Goal: Transaction & Acquisition: Obtain resource

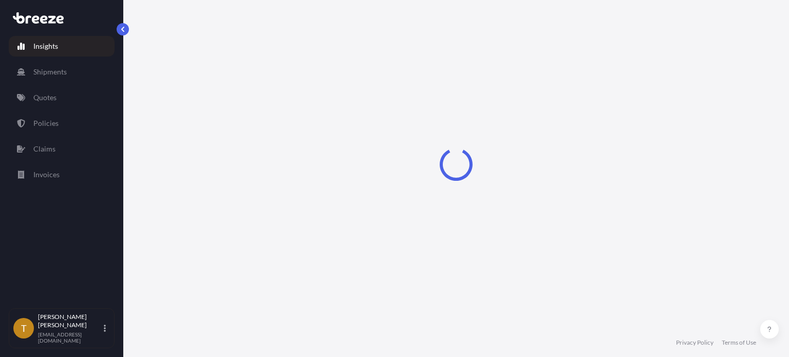
select select "2025"
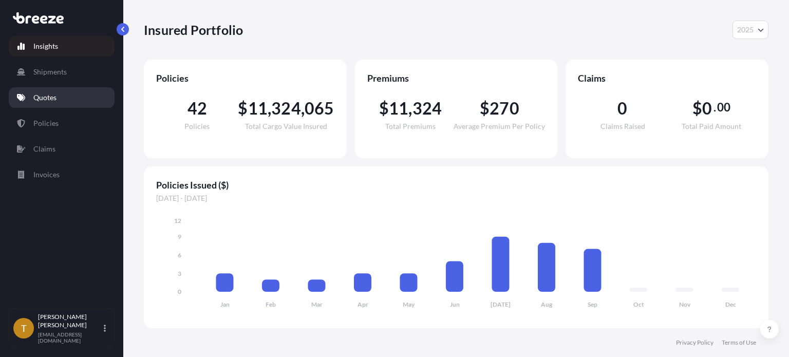
click at [42, 98] on p "Quotes" at bounding box center [44, 97] width 23 height 10
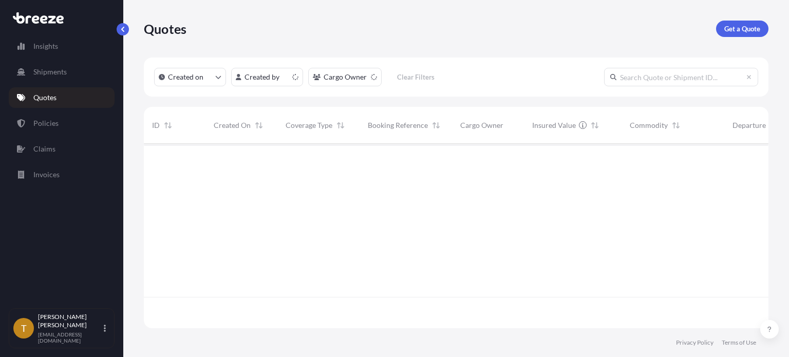
scroll to position [182, 616]
click at [730, 32] on p "Get a Quote" at bounding box center [742, 29] width 36 height 10
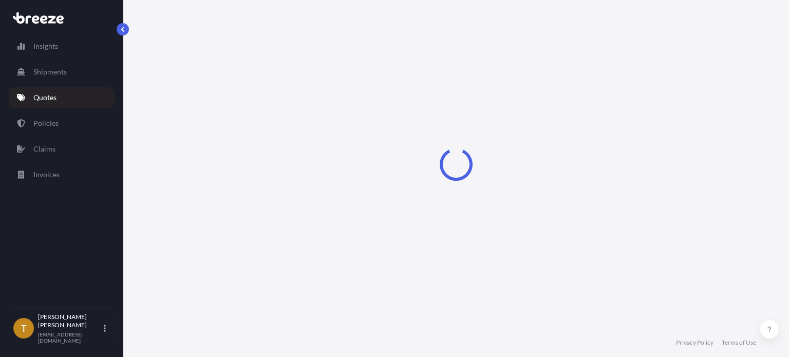
select select "Sea"
select select "1"
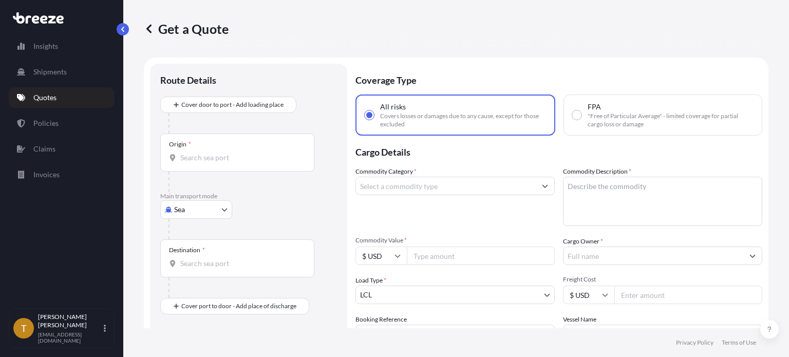
scroll to position [16, 0]
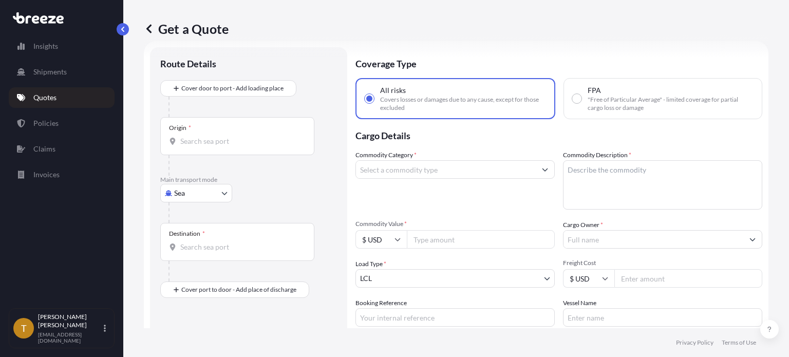
click at [59, 94] on link "Quotes" at bounding box center [62, 97] width 106 height 21
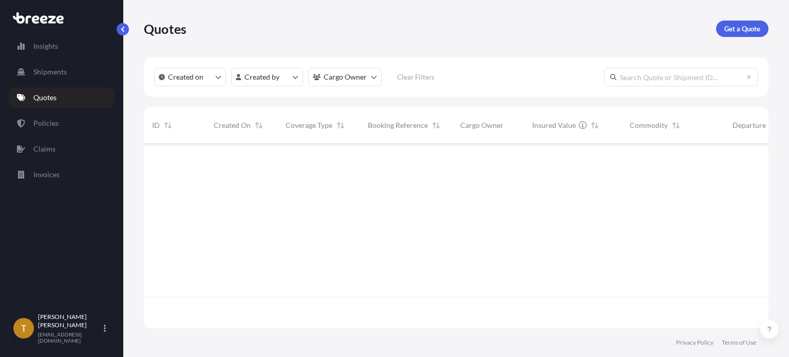
scroll to position [182, 616]
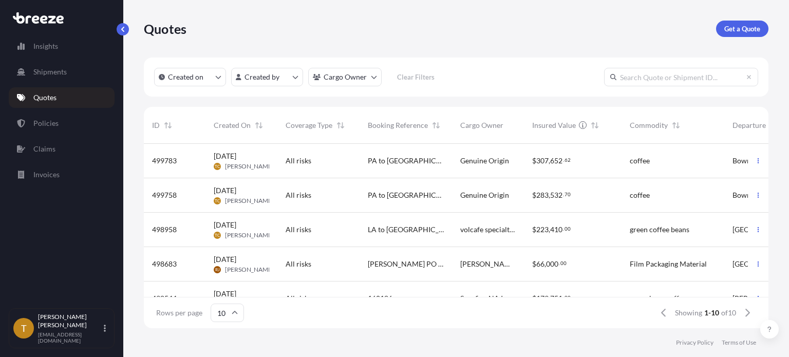
click at [348, 159] on div "All risks" at bounding box center [319, 161] width 66 height 10
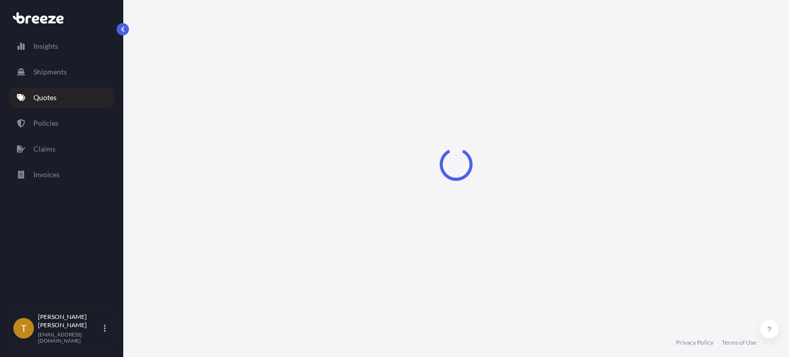
select select "Road"
select select "2"
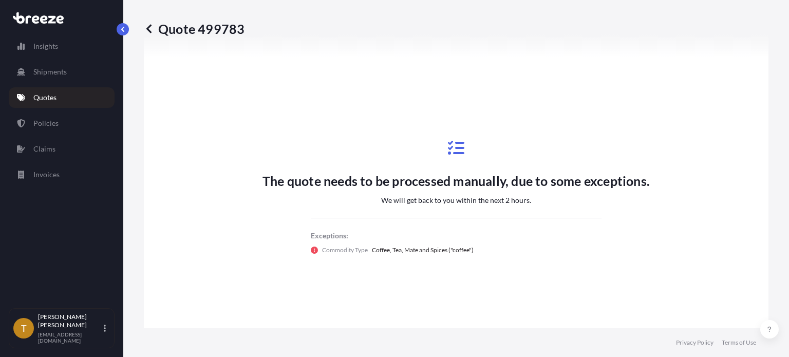
scroll to position [653, 0]
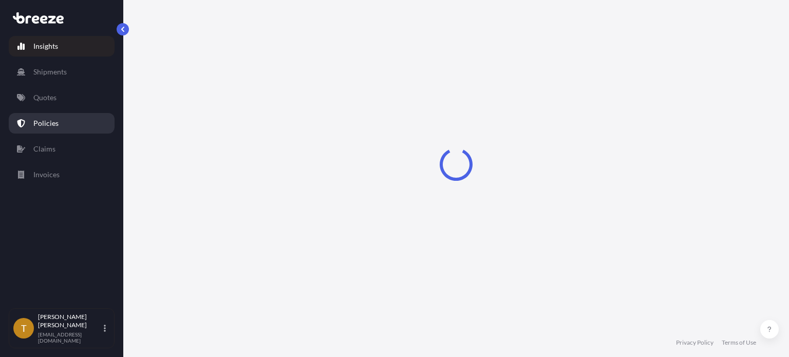
select select "2025"
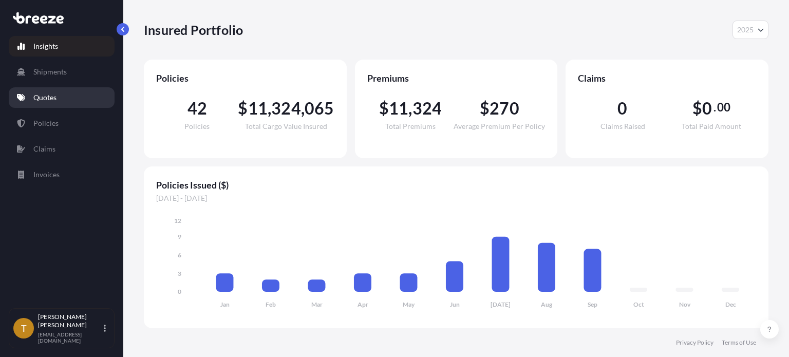
click at [45, 91] on link "Quotes" at bounding box center [62, 97] width 106 height 21
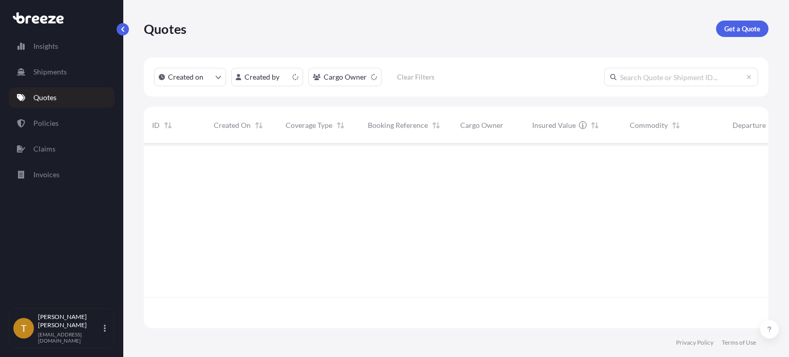
scroll to position [182, 616]
click at [742, 28] on p "Get a Quote" at bounding box center [742, 29] width 36 height 10
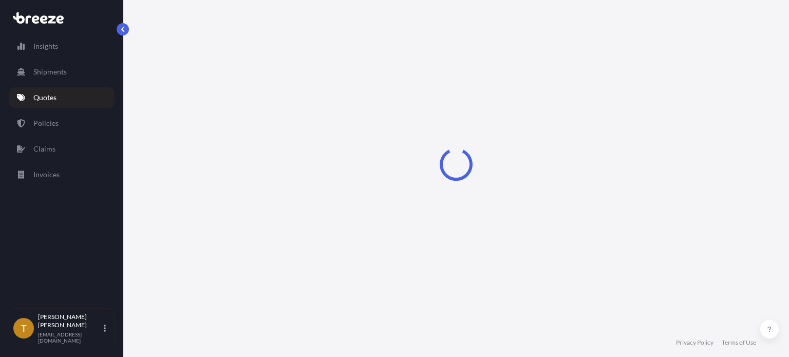
select select "Sea"
select select "1"
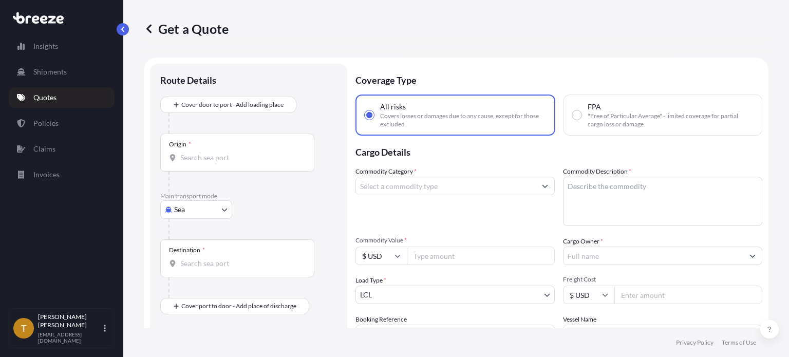
scroll to position [16, 0]
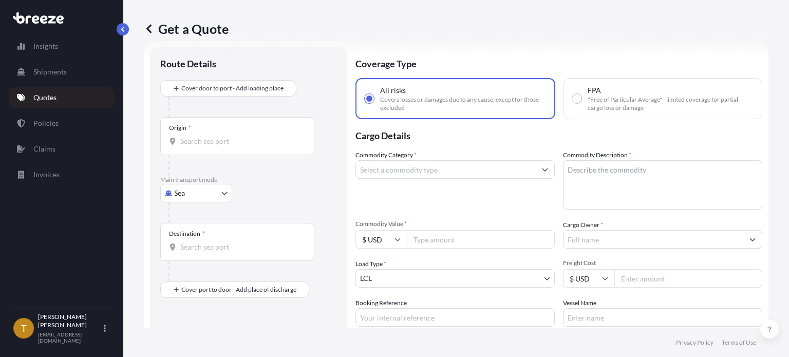
click at [227, 187] on body "Insights Shipments Quotes Policies Claims Invoices T [PERSON_NAME] [EMAIL_ADDRE…" at bounding box center [394, 217] width 789 height 434
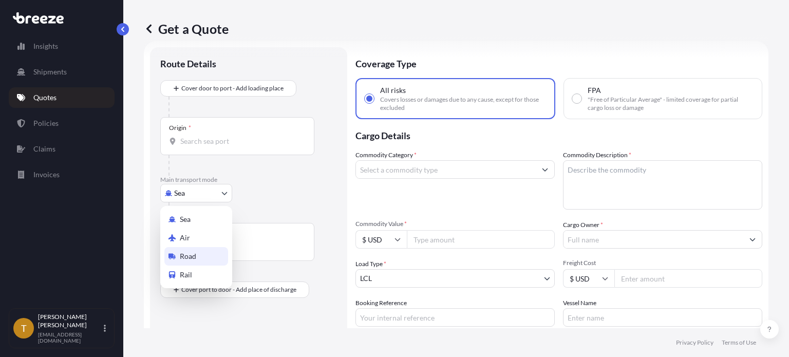
click at [198, 251] on div "Road" at bounding box center [196, 256] width 64 height 18
select select "Road"
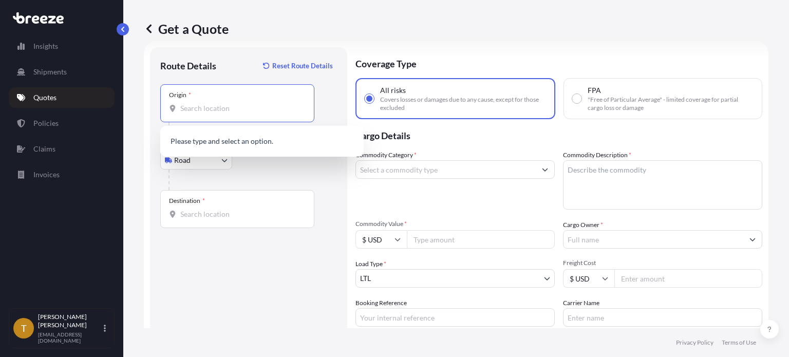
click at [241, 105] on input "Origin *" at bounding box center [240, 108] width 121 height 10
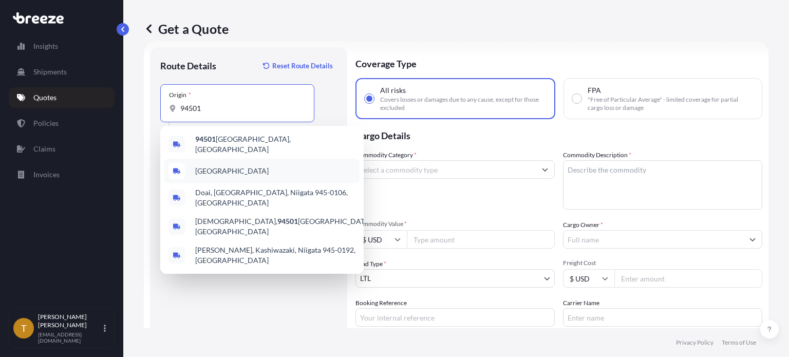
click at [234, 161] on div "[GEOGRAPHIC_DATA]" at bounding box center [261, 171] width 195 height 25
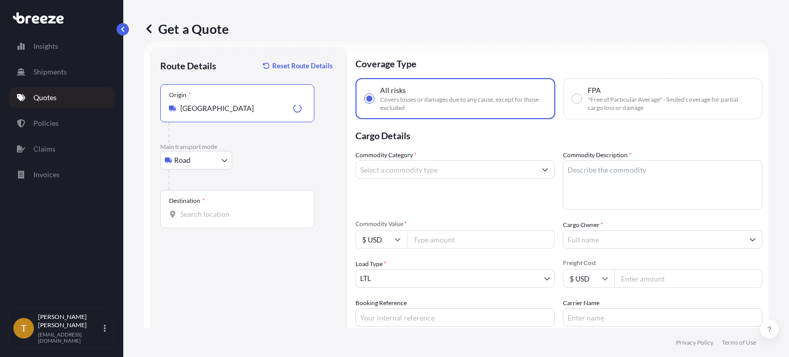
type input "[GEOGRAPHIC_DATA]"
click at [244, 206] on div "Destination *" at bounding box center [237, 209] width 154 height 38
click at [244, 209] on input "Destination *" at bounding box center [240, 214] width 121 height 10
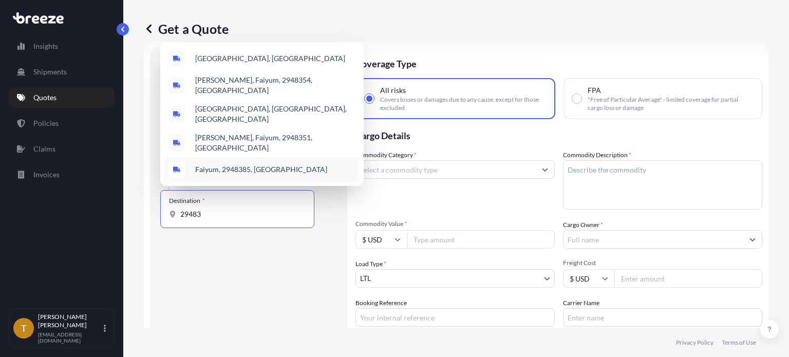
drag, startPoint x: 180, startPoint y: 215, endPoint x: 190, endPoint y: 221, distance: 11.1
click at [181, 215] on input "29483" at bounding box center [240, 214] width 121 height 10
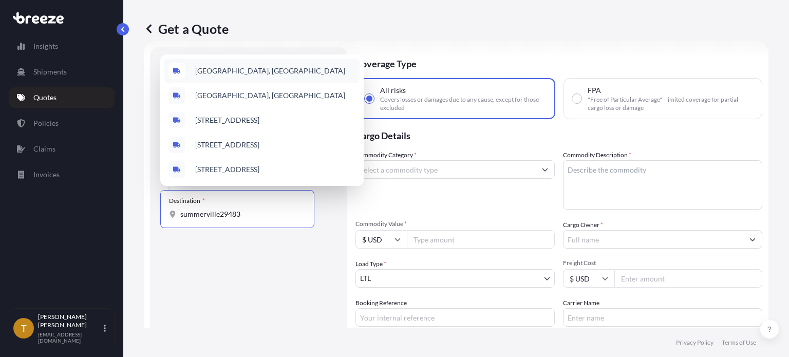
click at [237, 66] on span "[GEOGRAPHIC_DATA], [GEOGRAPHIC_DATA]" at bounding box center [270, 71] width 150 height 10
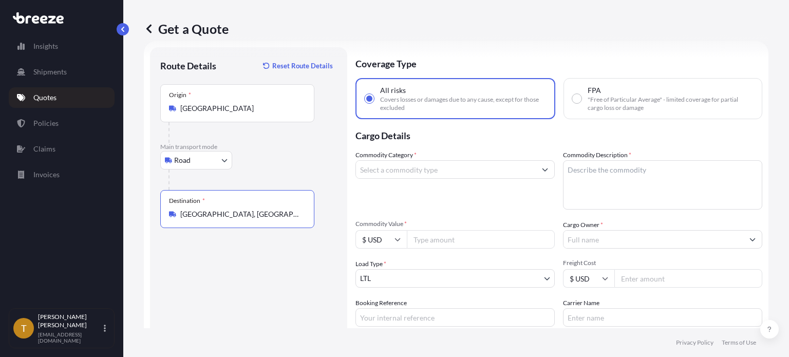
type input "[GEOGRAPHIC_DATA], [GEOGRAPHIC_DATA]"
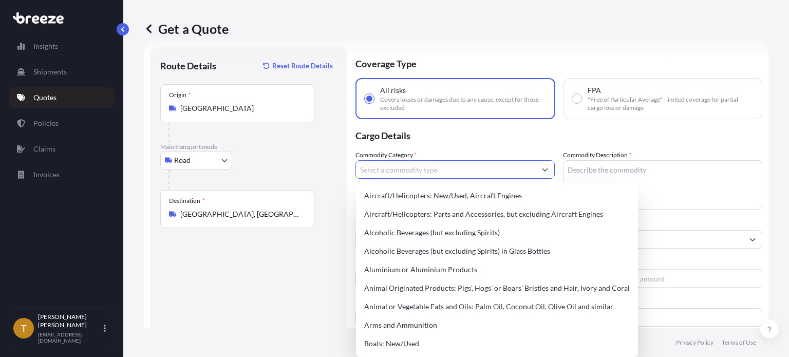
click at [458, 173] on input "Commodity Category *" at bounding box center [446, 169] width 180 height 18
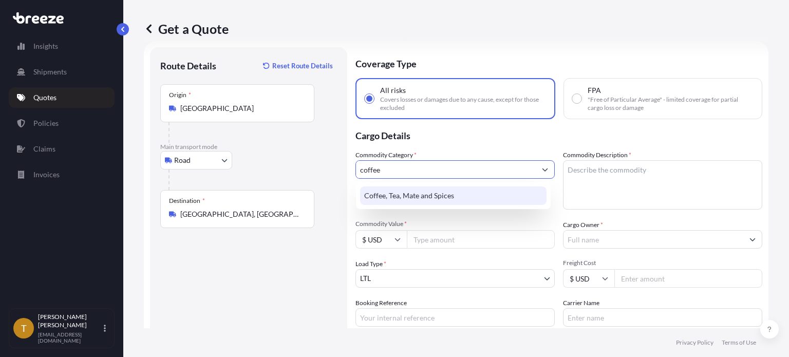
click at [430, 194] on div "Coffee, Tea, Mate and Spices" at bounding box center [453, 195] width 186 height 18
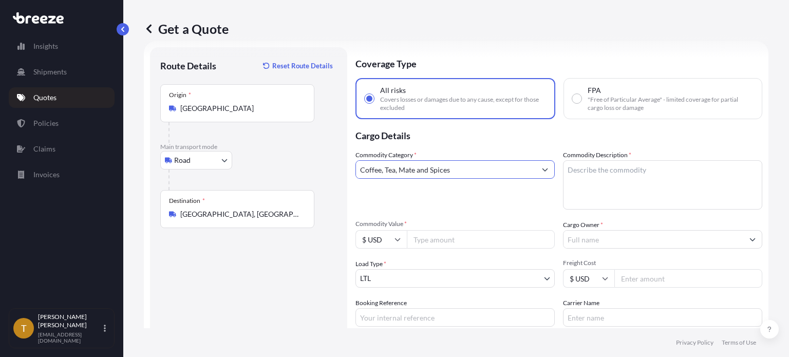
type input "Coffee, Tea, Mate and Spices"
click at [588, 169] on textarea "Commodity Description *" at bounding box center [662, 184] width 199 height 49
type textarea "green coffee beans"
type input "371280.00"
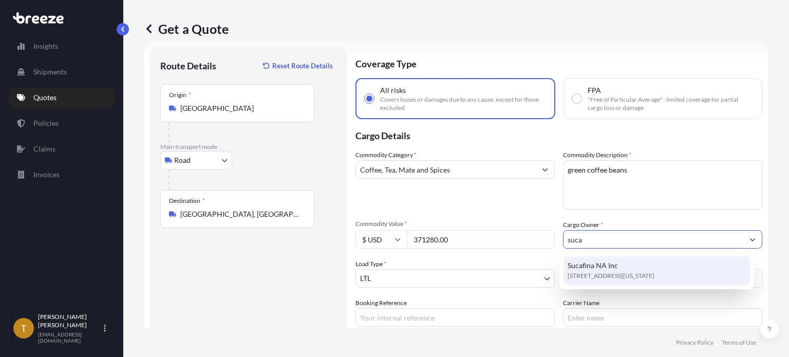
click at [634, 273] on span "[STREET_ADDRESS][US_STATE]" at bounding box center [610, 276] width 87 height 10
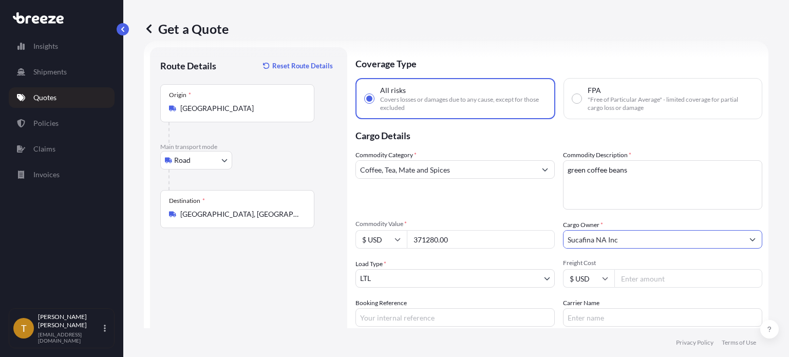
type input "Sucafina NA Inc"
click at [436, 276] on body "15 options available. 6 options available. 0 options available. 1 option availa…" at bounding box center [394, 217] width 789 height 434
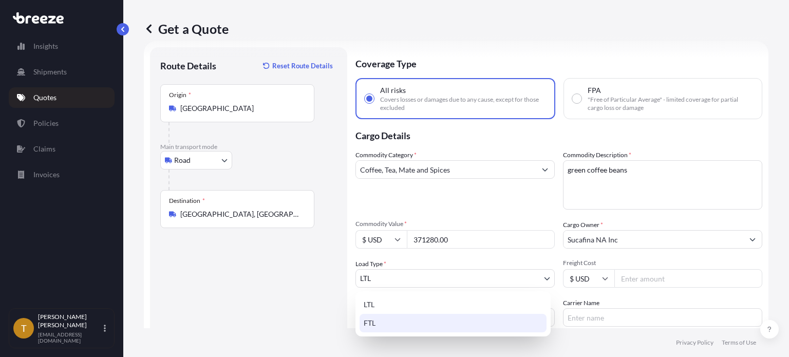
click at [406, 326] on div "FTL" at bounding box center [452, 323] width 187 height 18
select select "2"
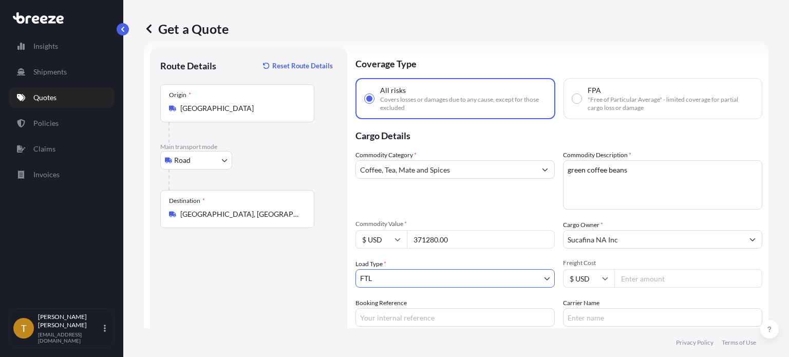
click at [658, 281] on input "Freight Cost" at bounding box center [688, 278] width 148 height 18
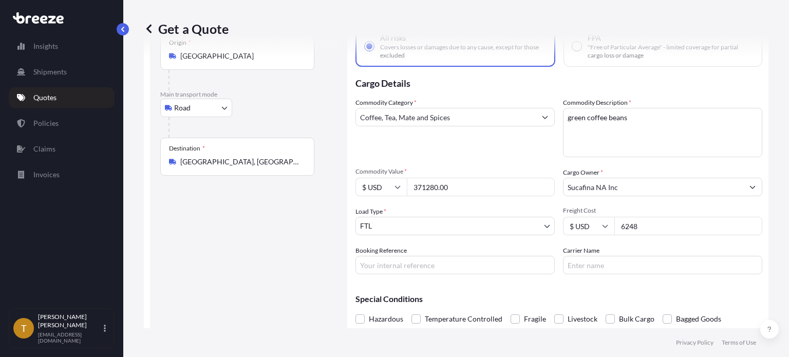
scroll to position [109, 0]
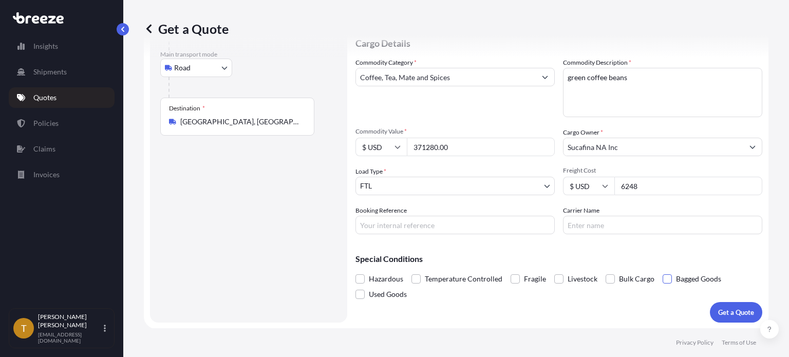
type input "6248"
click at [663, 281] on span at bounding box center [667, 278] width 9 height 9
click at [663, 271] on input "Bagged Goods" at bounding box center [663, 271] width 0 height 0
click at [718, 310] on p "Get a Quote" at bounding box center [736, 312] width 36 height 10
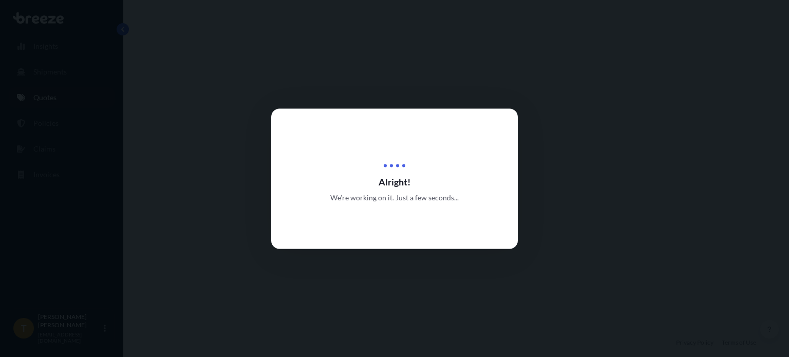
select select "Road"
select select "2"
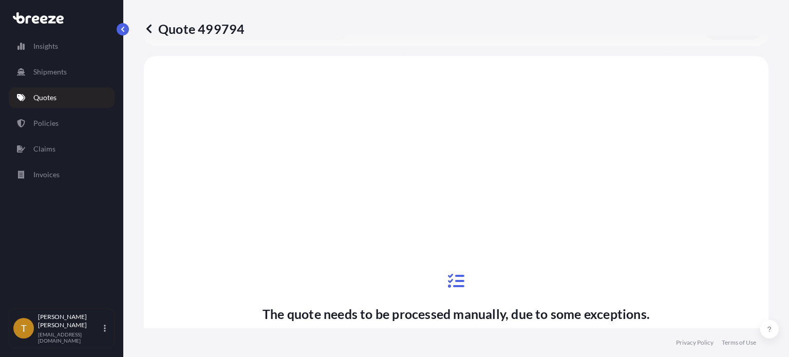
scroll to position [396, 0]
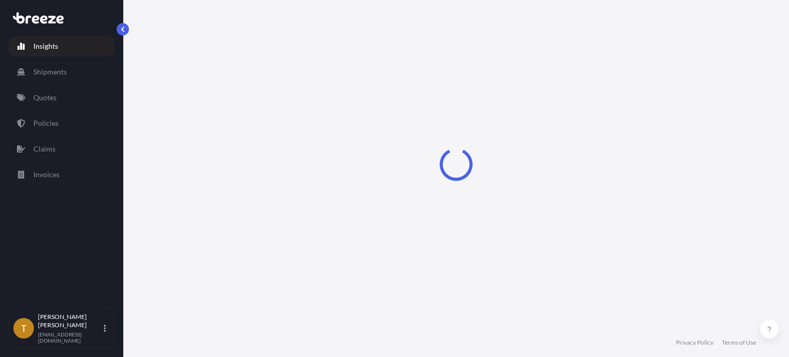
select select "2025"
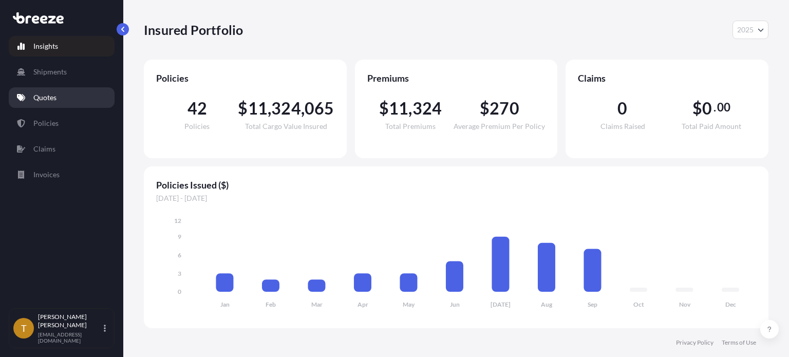
click at [49, 100] on p "Quotes" at bounding box center [44, 97] width 23 height 10
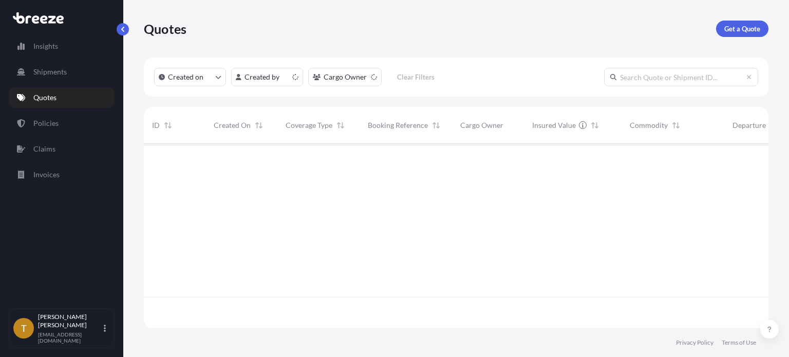
scroll to position [182, 616]
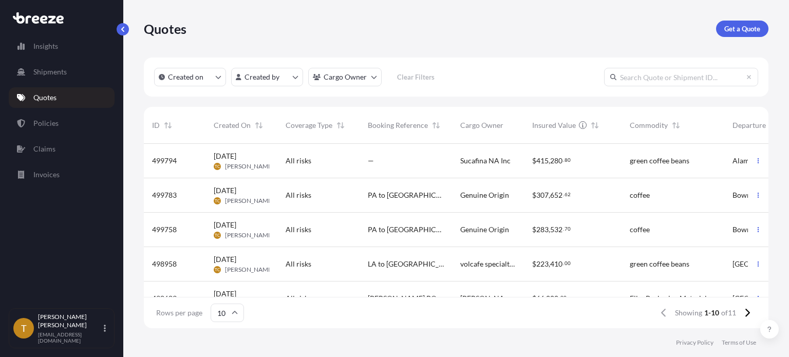
click at [46, 94] on p "Quotes" at bounding box center [44, 97] width 23 height 10
click at [41, 67] on p "Shipments" at bounding box center [49, 72] width 33 height 10
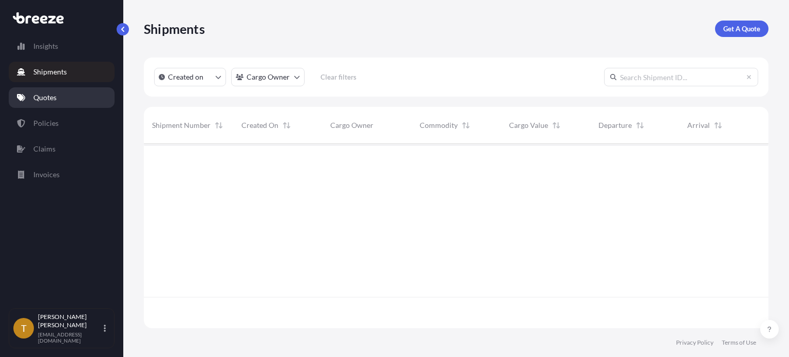
scroll to position [214, 616]
click at [44, 98] on p "Quotes" at bounding box center [44, 97] width 23 height 10
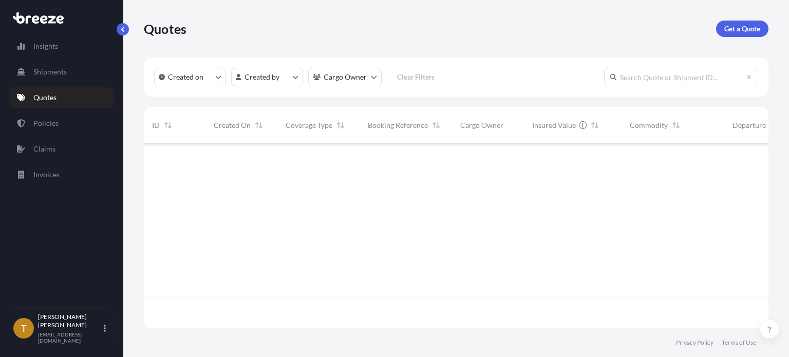
scroll to position [182, 616]
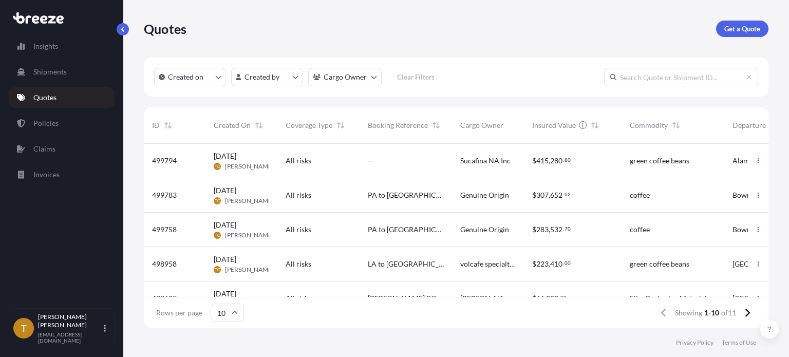
click at [353, 188] on div "All risks" at bounding box center [318, 195] width 82 height 34
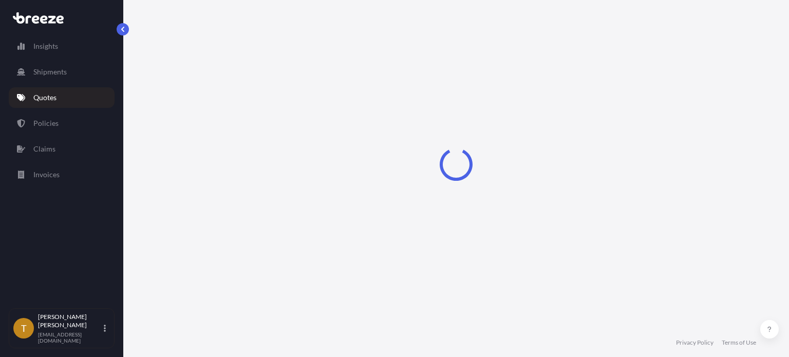
select select "Road"
select select "2"
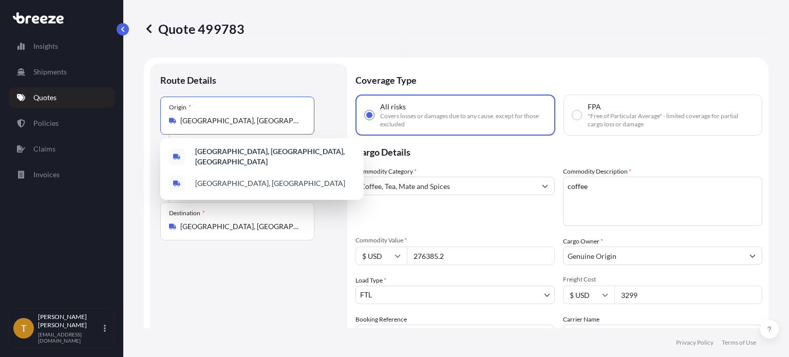
drag, startPoint x: 288, startPoint y: 120, endPoint x: 161, endPoint y: 119, distance: 126.3
click at [161, 119] on div "Origin * Bowmansdale, PA 17055, USA" at bounding box center [237, 116] width 154 height 38
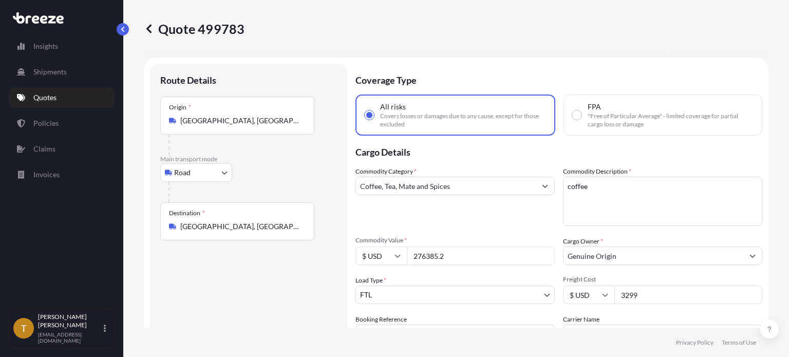
click at [50, 97] on p "Quotes" at bounding box center [44, 97] width 23 height 10
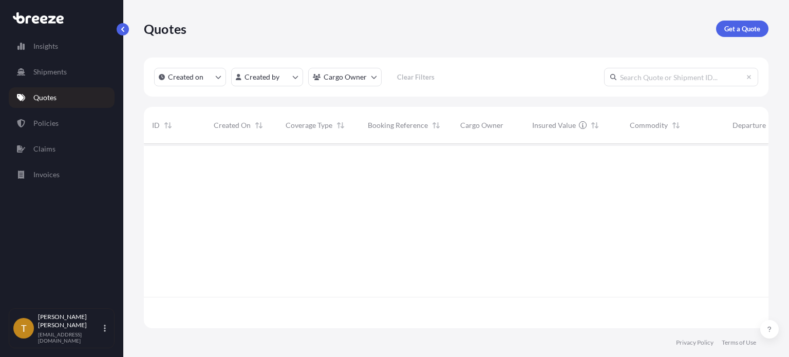
scroll to position [182, 616]
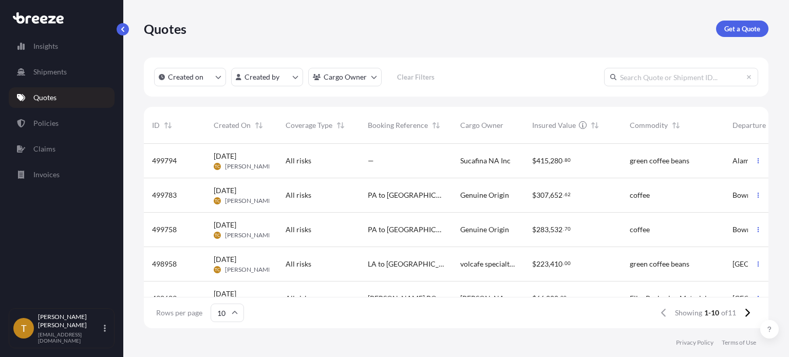
click at [400, 167] on div "—" at bounding box center [405, 161] width 92 height 34
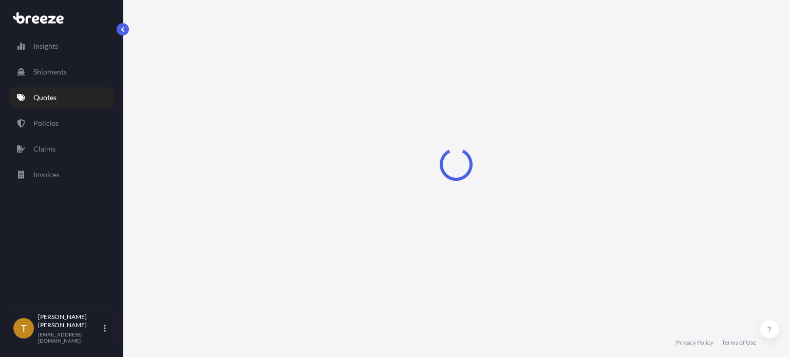
select select "Road"
select select "2"
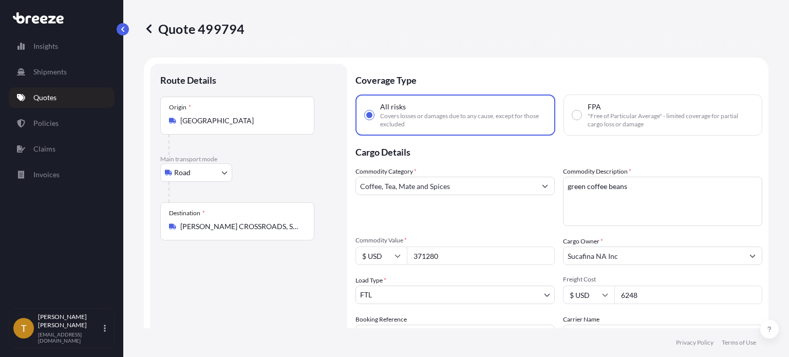
drag, startPoint x: 303, startPoint y: 228, endPoint x: 171, endPoint y: 230, distance: 132.0
click at [171, 230] on div "[PERSON_NAME] CROSSROADS, SC 29483, [GEOGRAPHIC_DATA]" at bounding box center [237, 226] width 137 height 10
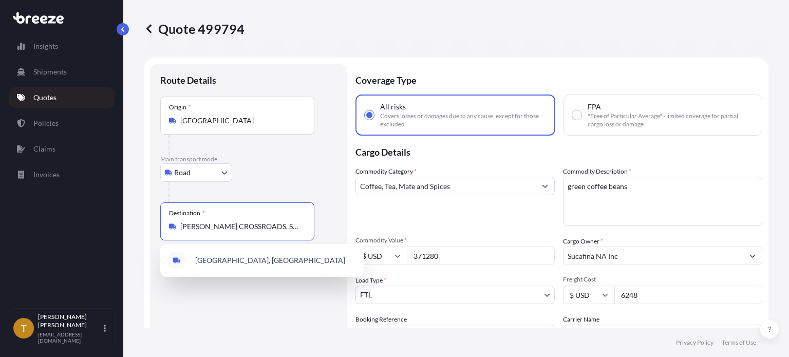
drag, startPoint x: 207, startPoint y: 233, endPoint x: 186, endPoint y: 229, distance: 22.1
copy icon
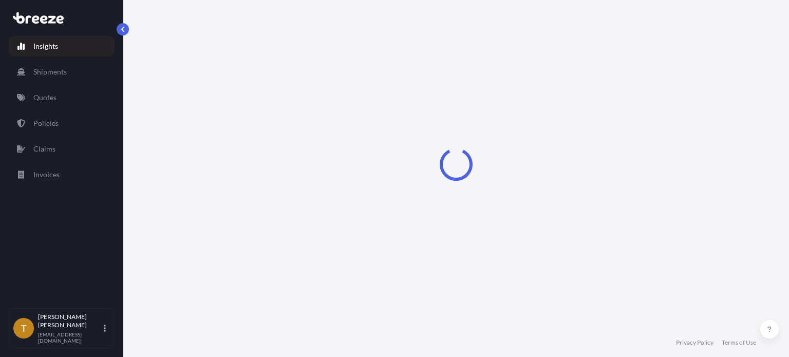
select select "2025"
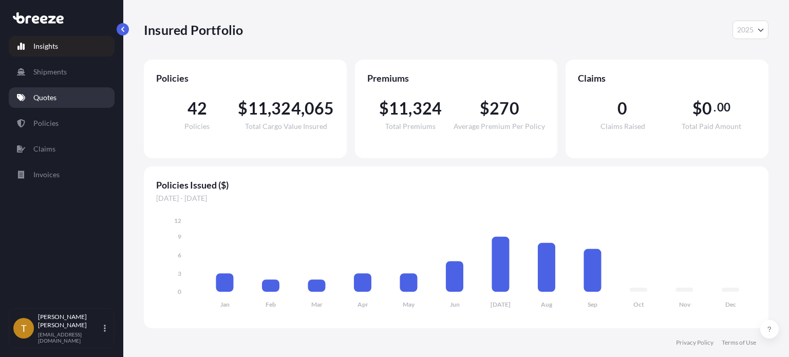
click at [80, 95] on link "Quotes" at bounding box center [62, 97] width 106 height 21
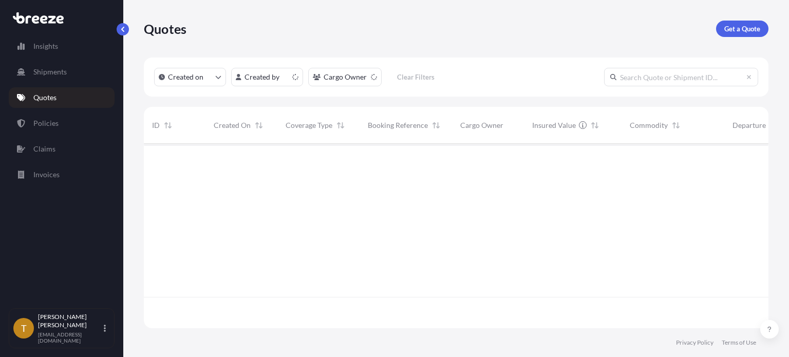
scroll to position [182, 616]
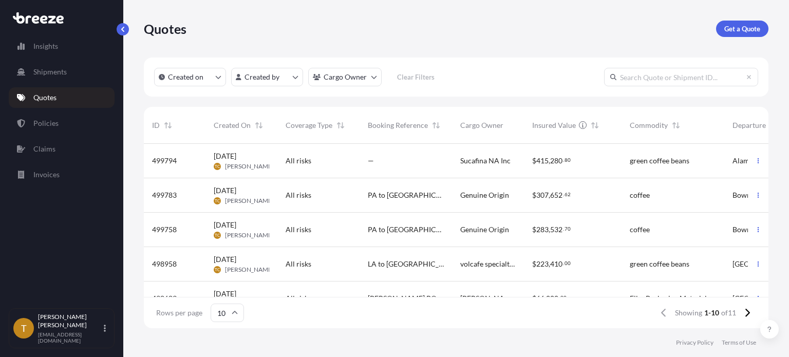
click at [450, 226] on div "PA to [GEOGRAPHIC_DATA]" at bounding box center [405, 230] width 92 height 34
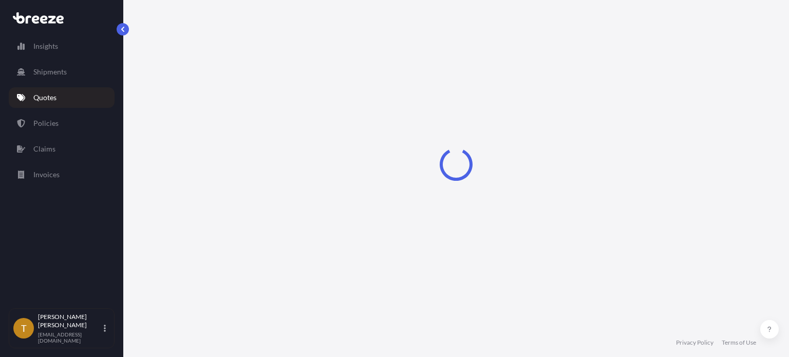
select select "Road"
select select "2"
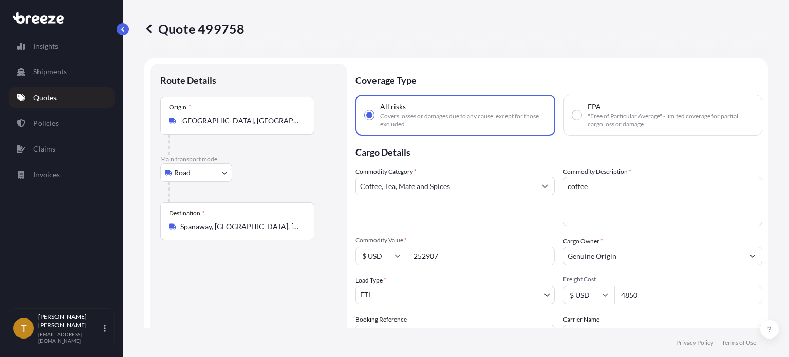
click at [43, 101] on p "Quotes" at bounding box center [44, 97] width 23 height 10
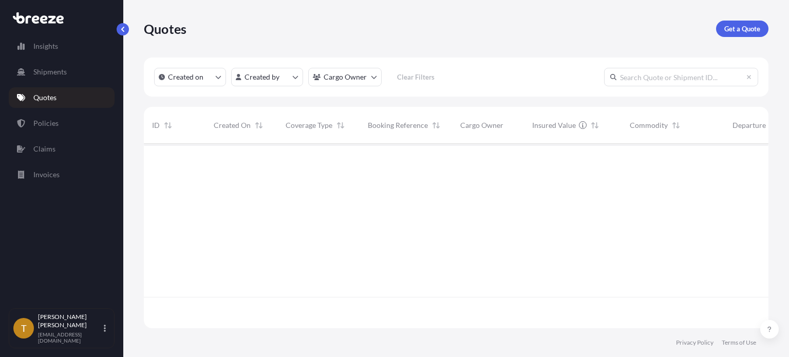
scroll to position [182, 616]
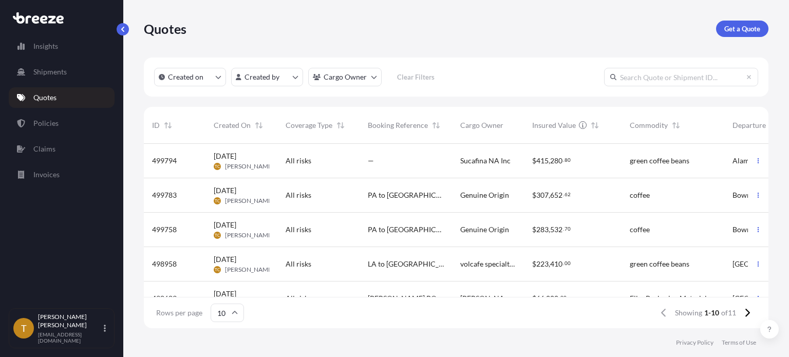
click at [425, 160] on div "—" at bounding box center [406, 161] width 76 height 10
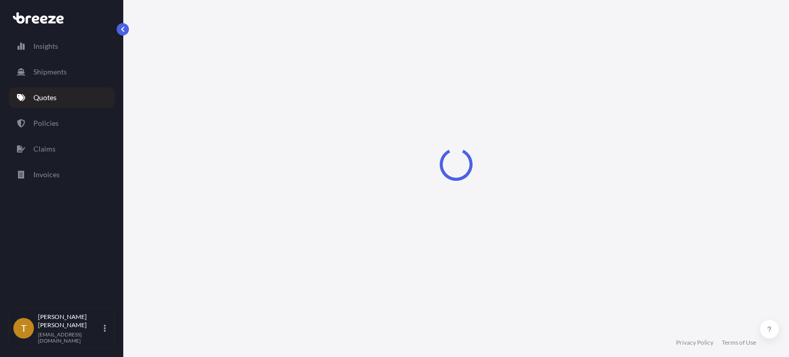
select select "Road"
select select "2"
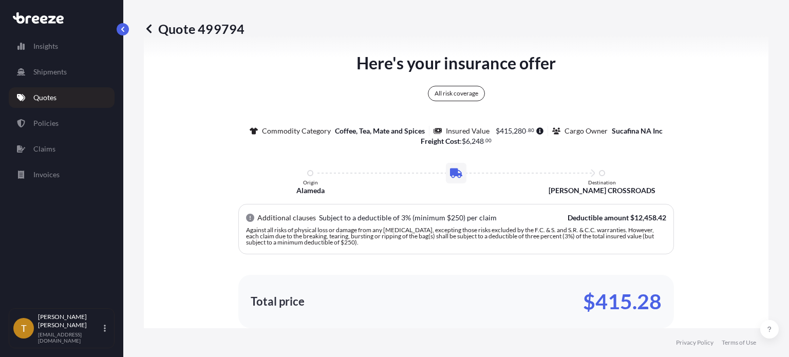
scroll to position [293, 0]
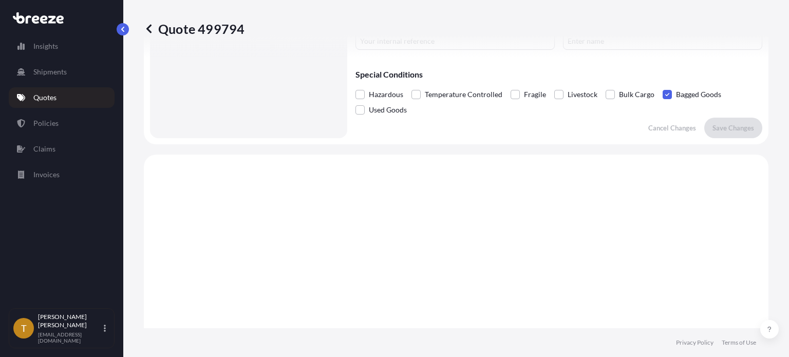
click at [56, 96] on link "Quotes" at bounding box center [62, 97] width 106 height 21
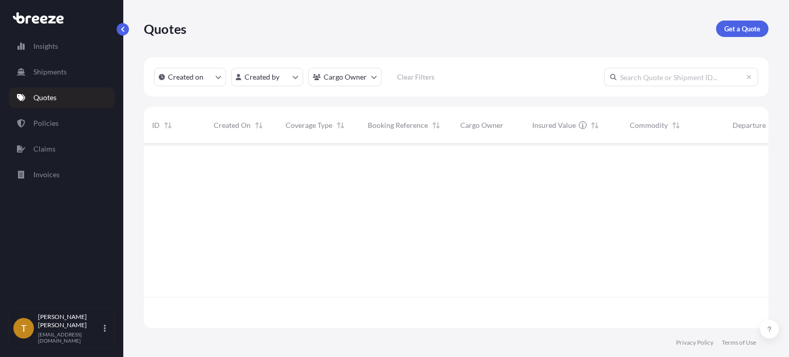
scroll to position [182, 616]
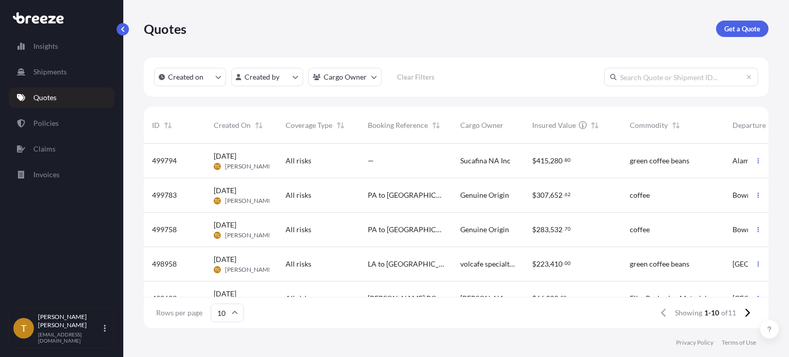
click at [331, 199] on div "All risks" at bounding box center [319, 195] width 66 height 10
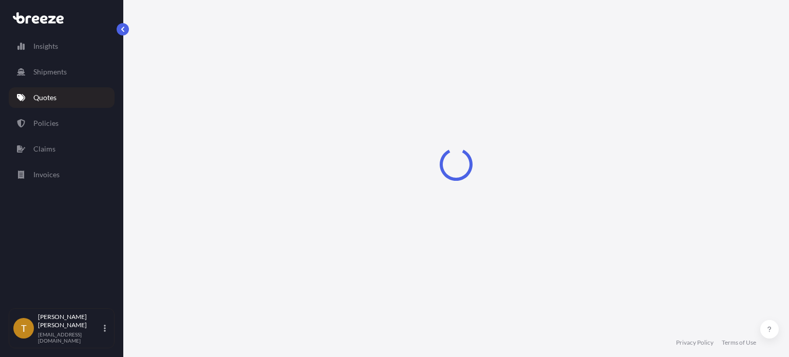
select select "Road"
select select "2"
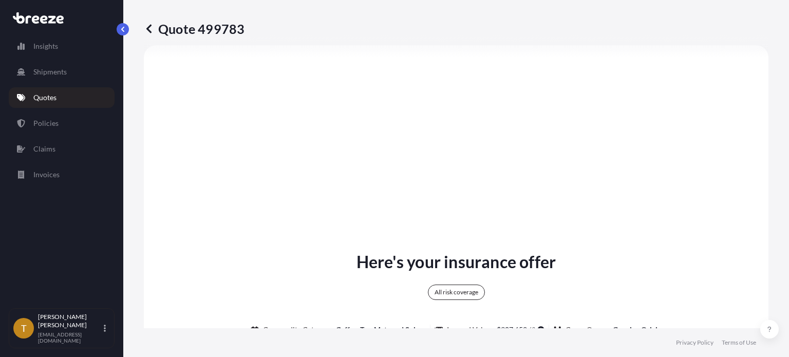
scroll to position [601, 0]
